Goal: Navigation & Orientation: Find specific page/section

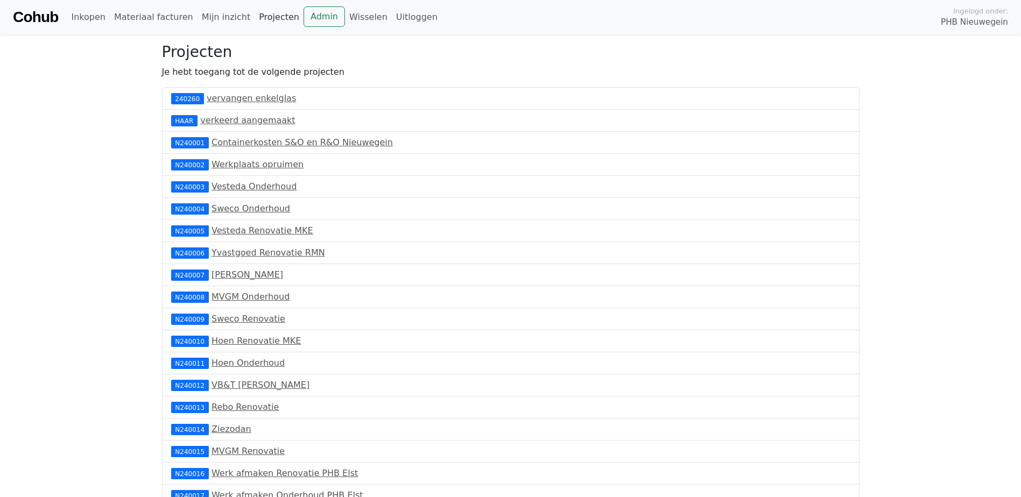
click at [265, 18] on link "Projecten" at bounding box center [279, 17] width 49 height 22
click at [263, 17] on link "Projecten" at bounding box center [279, 17] width 49 height 22
click at [264, 17] on link "Projecten" at bounding box center [279, 17] width 49 height 22
click at [204, 16] on link "Mijn inzicht" at bounding box center [227, 17] width 58 height 22
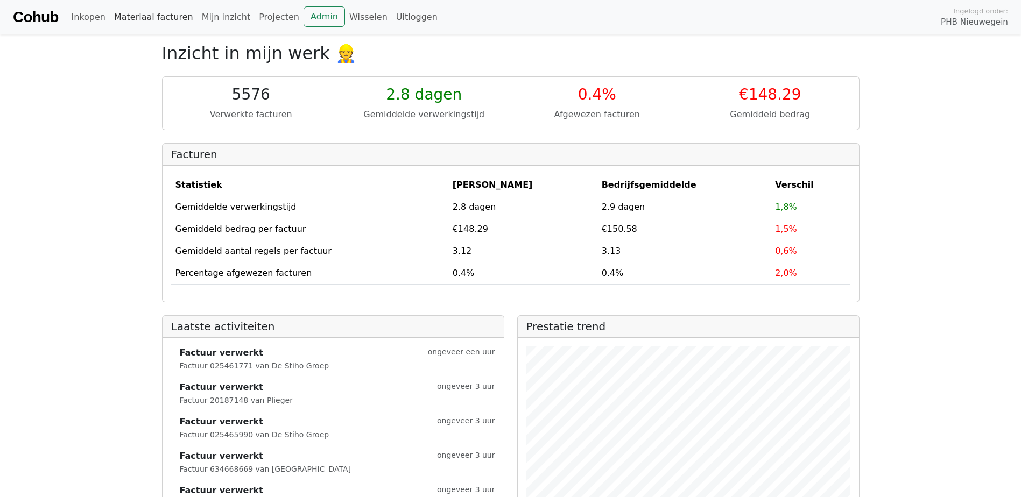
click at [131, 18] on link "Materiaal facturen" at bounding box center [154, 17] width 88 height 22
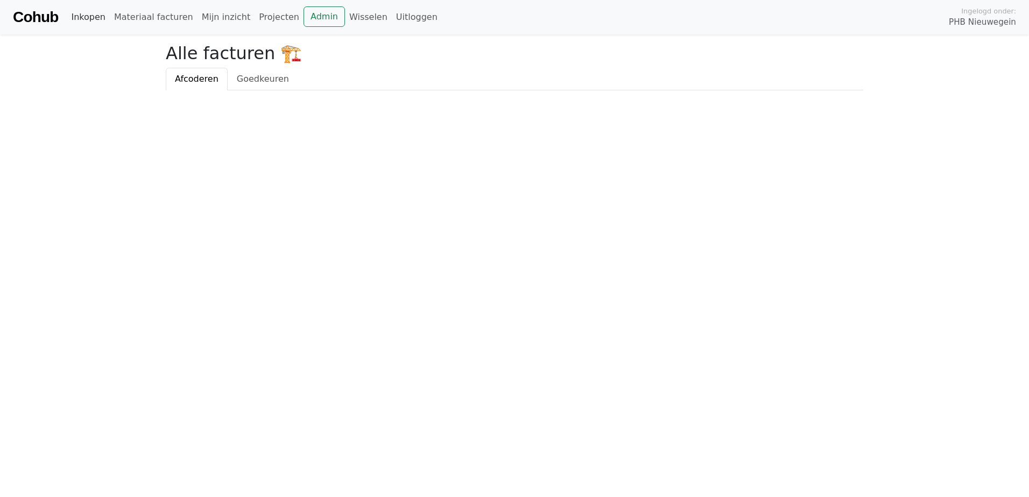
click at [95, 14] on link "Inkopen" at bounding box center [88, 17] width 43 height 22
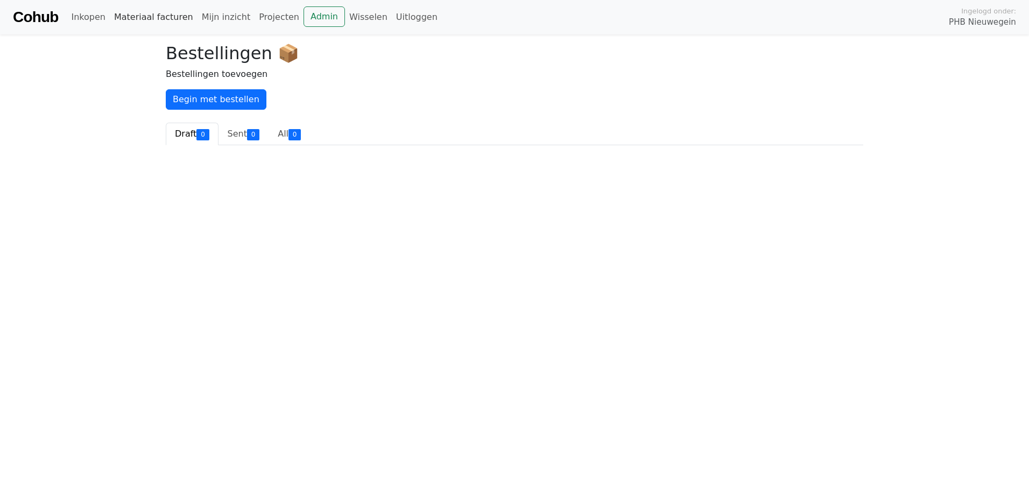
click at [118, 18] on link "Materiaal facturen" at bounding box center [154, 17] width 88 height 22
